Goal: Information Seeking & Learning: Check status

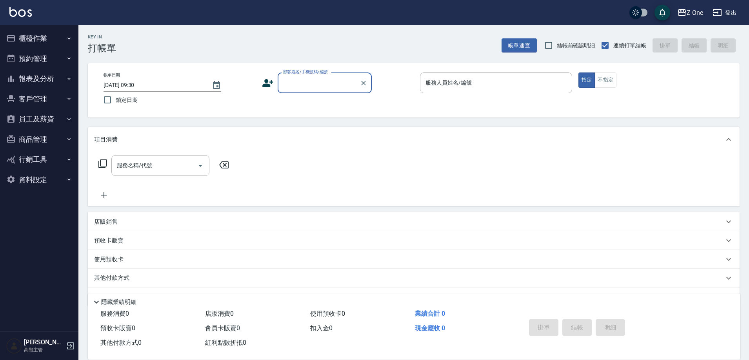
click at [69, 75] on button "報表及分析" at bounding box center [39, 79] width 72 height 20
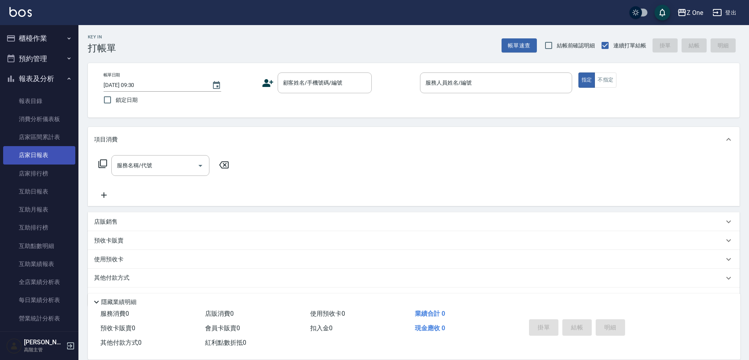
click at [53, 153] on link "店家日報表" at bounding box center [39, 155] width 72 height 18
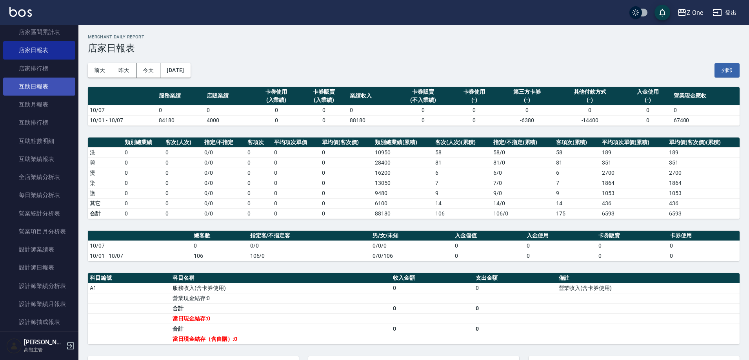
scroll to position [118, 0]
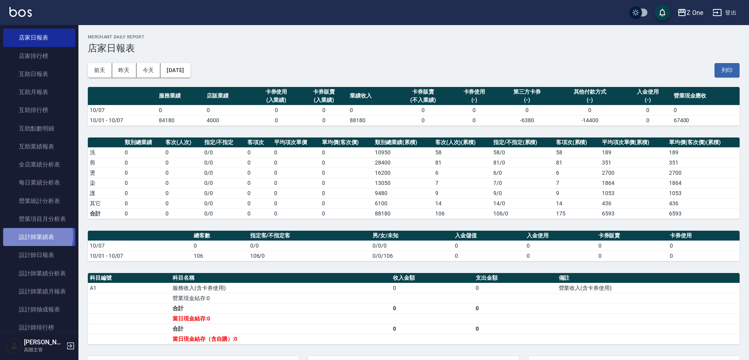
click at [34, 236] on link "設計師業績表" at bounding box center [39, 237] width 72 height 18
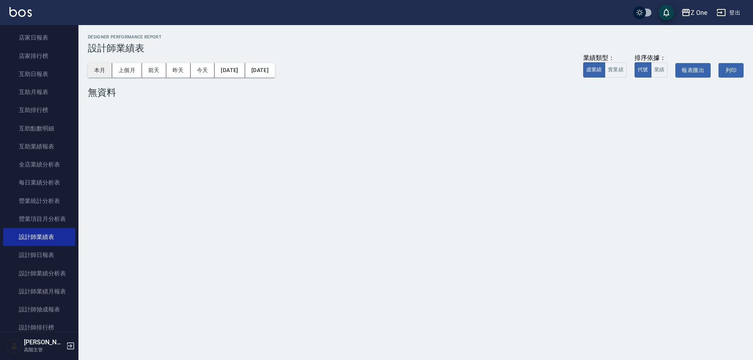
click at [104, 73] on button "本月" at bounding box center [100, 70] width 24 height 15
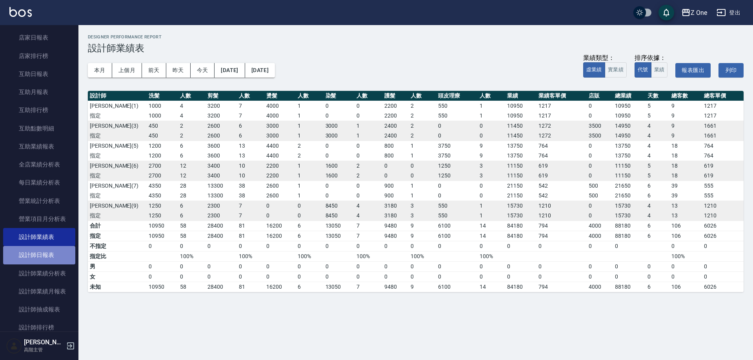
click at [61, 254] on link "設計師日報表" at bounding box center [39, 255] width 72 height 18
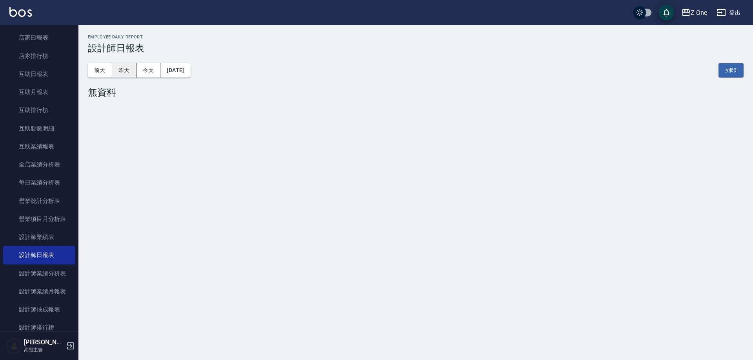
click at [125, 69] on button "昨天" at bounding box center [124, 70] width 24 height 15
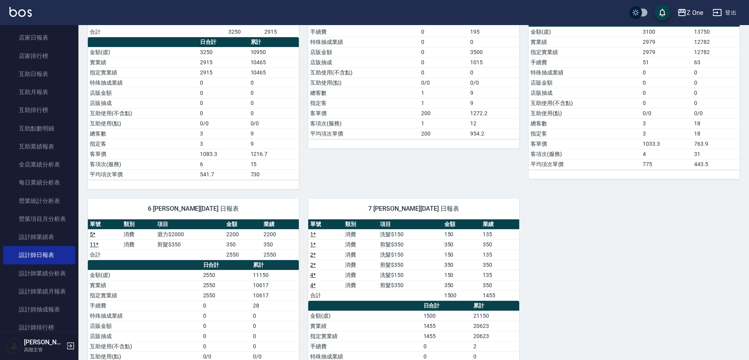
scroll to position [157, 0]
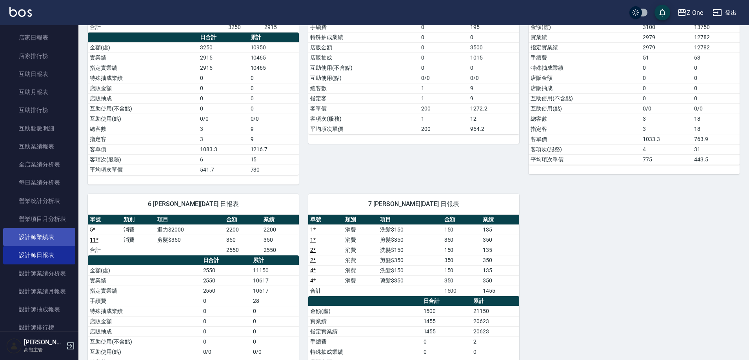
click at [36, 233] on link "設計師業績表" at bounding box center [39, 237] width 72 height 18
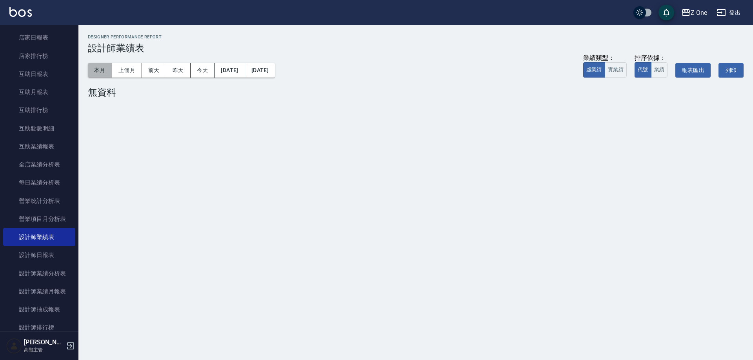
drag, startPoint x: 94, startPoint y: 67, endPoint x: 95, endPoint y: 71, distance: 4.0
click at [94, 69] on button "本月" at bounding box center [100, 70] width 24 height 15
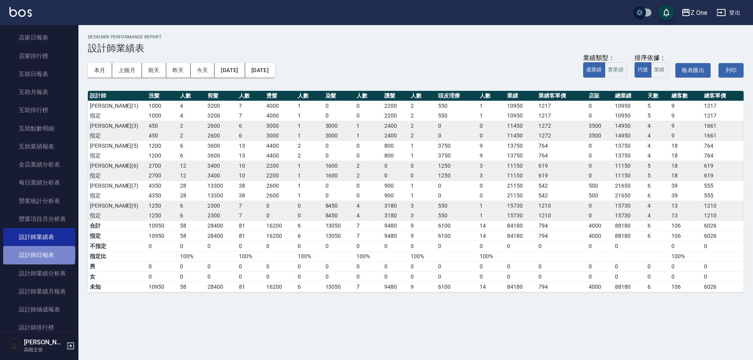
click at [38, 254] on link "設計師日報表" at bounding box center [39, 255] width 72 height 18
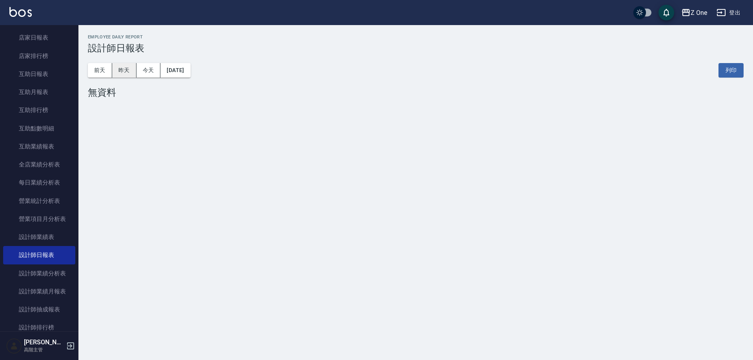
click at [129, 72] on button "昨天" at bounding box center [124, 70] width 24 height 15
